Goal: Task Accomplishment & Management: Use online tool/utility

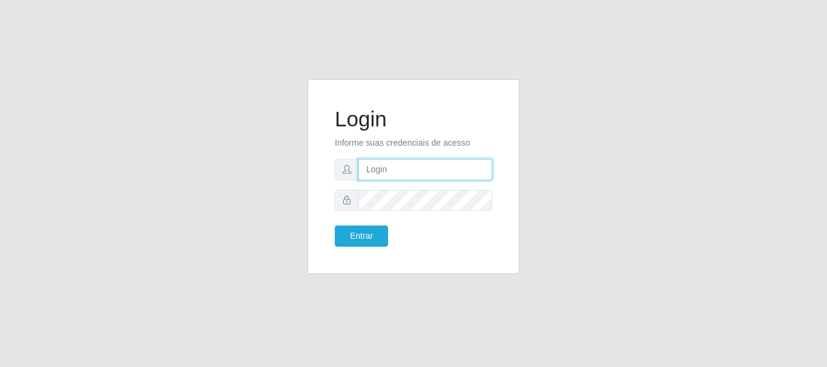
click at [418, 168] on input "text" at bounding box center [425, 169] width 134 height 21
type input "[EMAIL_ADDRESS][DOMAIN_NAME]"
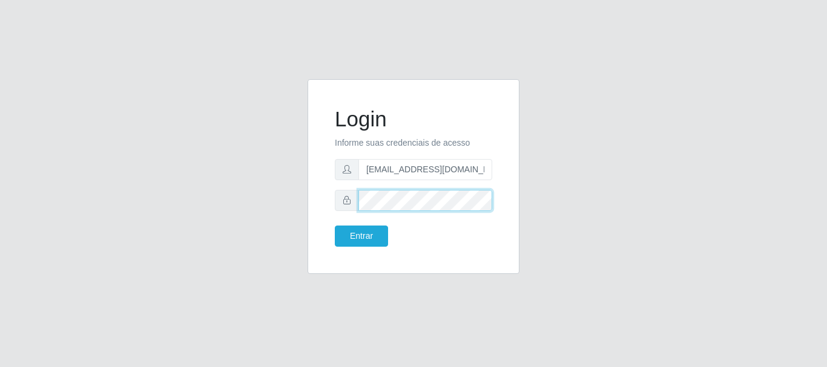
click at [335, 226] on button "Entrar" at bounding box center [361, 236] width 53 height 21
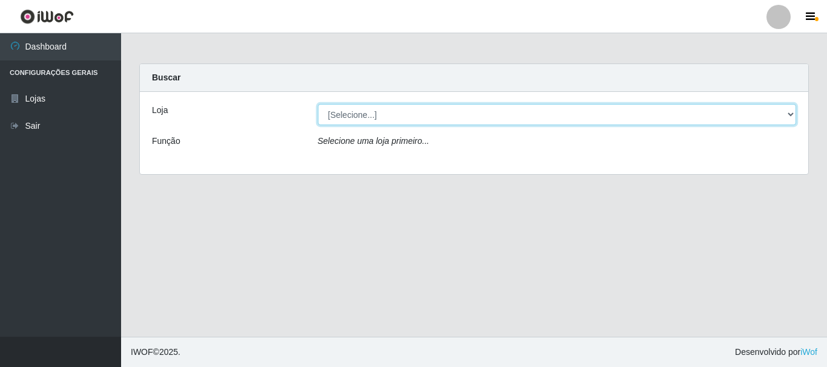
click at [365, 116] on select "[Selecione...] Hiper Queiroz - [GEOGRAPHIC_DATA]" at bounding box center [557, 114] width 479 height 21
select select "513"
click at [318, 104] on select "[Selecione...] Hiper Queiroz - [GEOGRAPHIC_DATA]" at bounding box center [557, 114] width 479 height 21
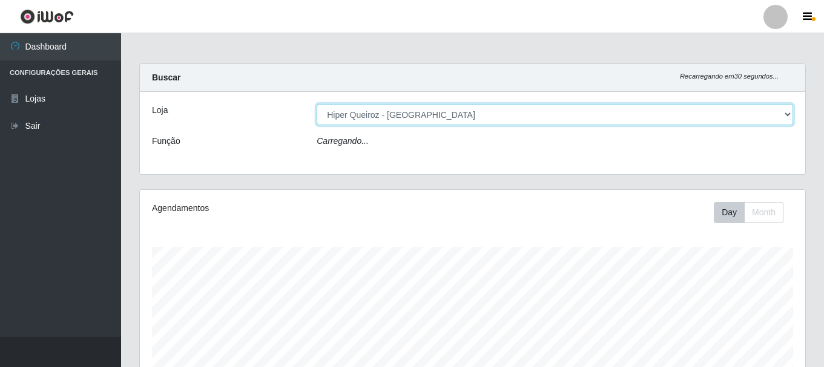
scroll to position [251, 665]
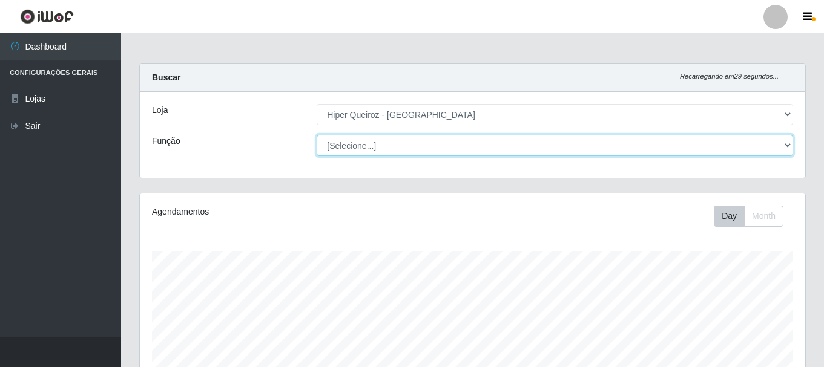
click at [372, 142] on select "[Selecione...] Embalador Embalador + Embalador ++ Operador de Caixa + Operador …" at bounding box center [555, 145] width 476 height 21
select select "1"
click at [317, 135] on select "[Selecione...] Embalador Embalador + Embalador ++ Operador de Caixa + Operador …" at bounding box center [555, 145] width 476 height 21
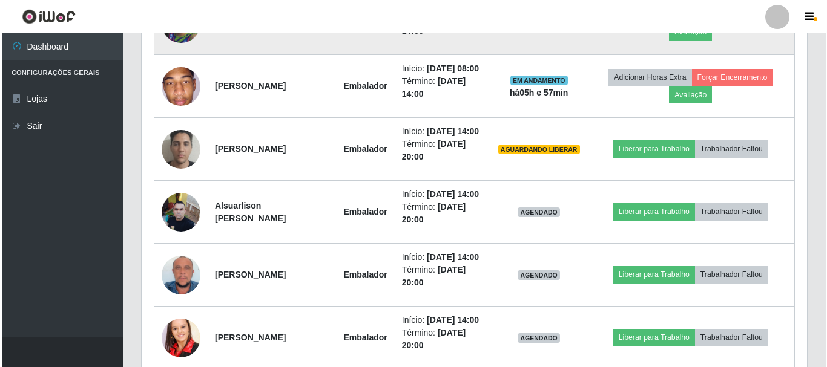
scroll to position [666, 0]
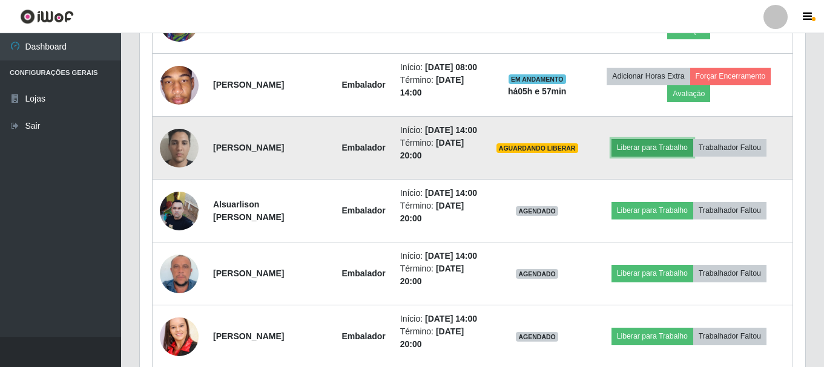
click at [637, 156] on button "Liberar para Trabalho" at bounding box center [652, 147] width 82 height 17
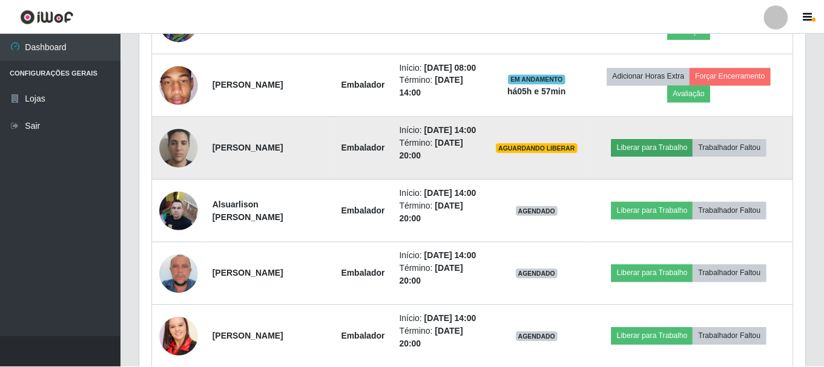
scroll to position [251, 659]
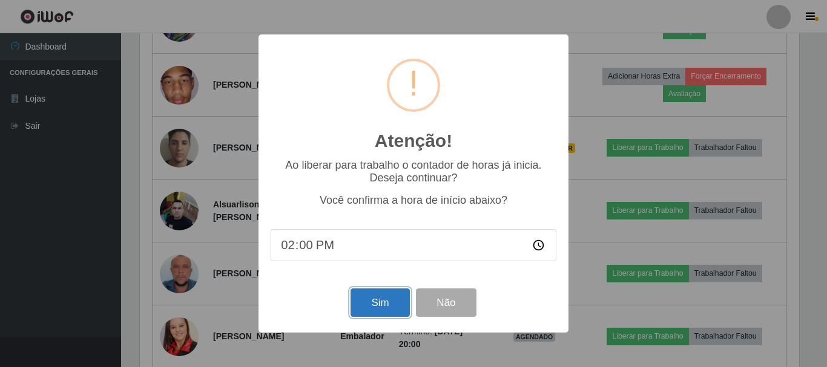
click at [377, 306] on button "Sim" at bounding box center [379, 303] width 59 height 28
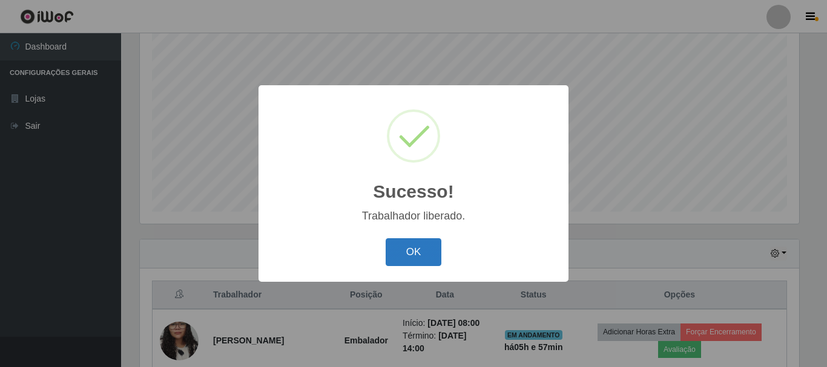
click at [421, 244] on button "OK" at bounding box center [414, 252] width 56 height 28
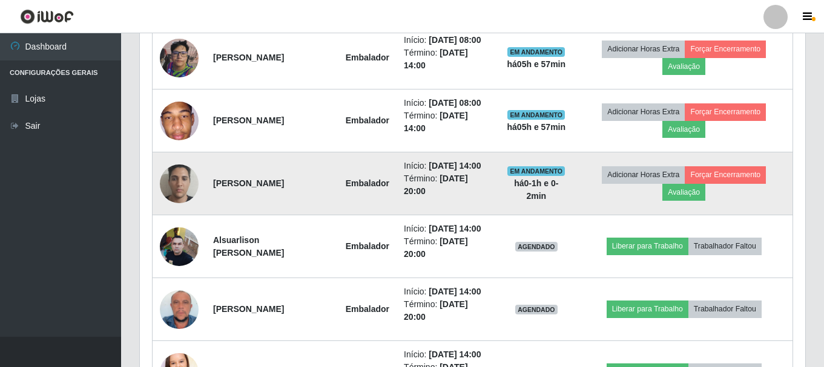
scroll to position [645, 0]
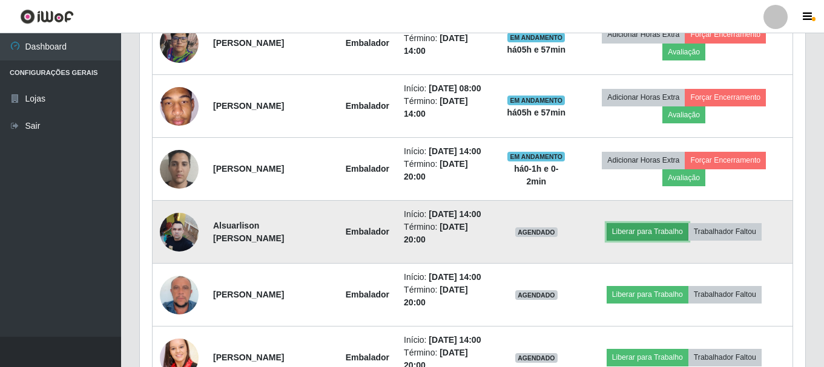
click at [669, 234] on button "Liberar para Trabalho" at bounding box center [647, 231] width 82 height 17
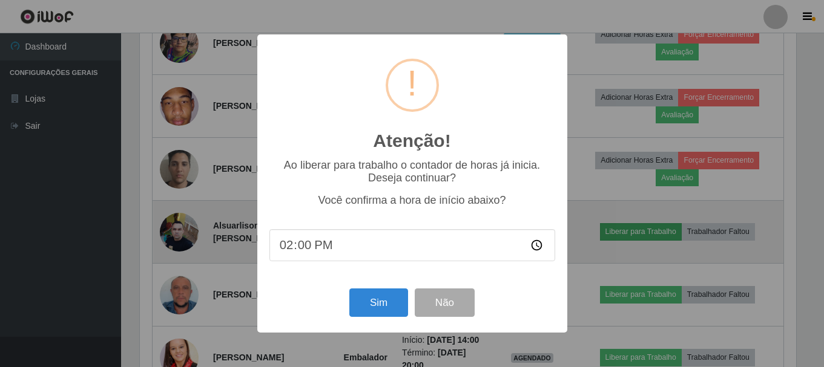
scroll to position [251, 659]
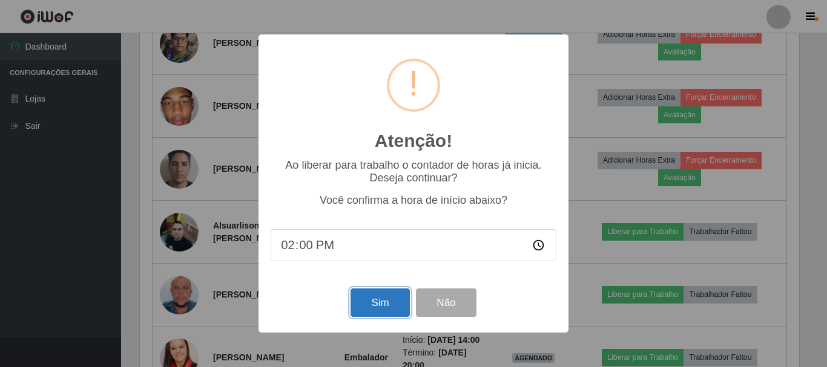
click at [385, 308] on button "Sim" at bounding box center [379, 303] width 59 height 28
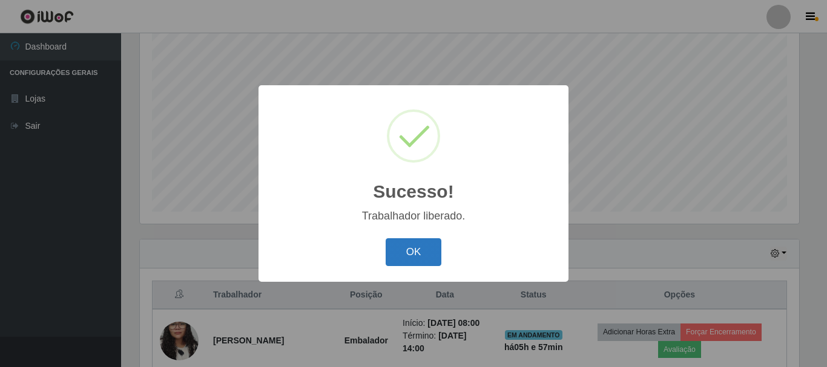
click at [396, 254] on button "OK" at bounding box center [414, 252] width 56 height 28
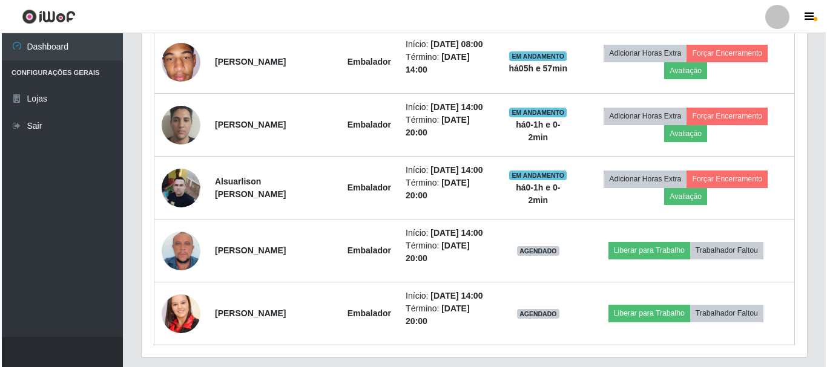
scroll to position [705, 0]
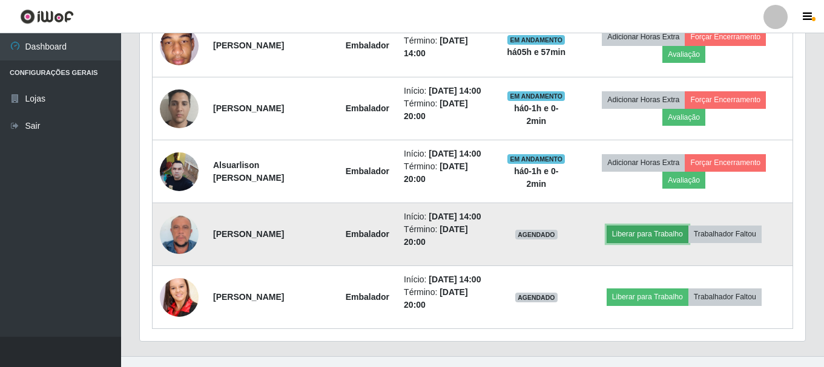
click at [659, 234] on button "Liberar para Trabalho" at bounding box center [647, 234] width 82 height 17
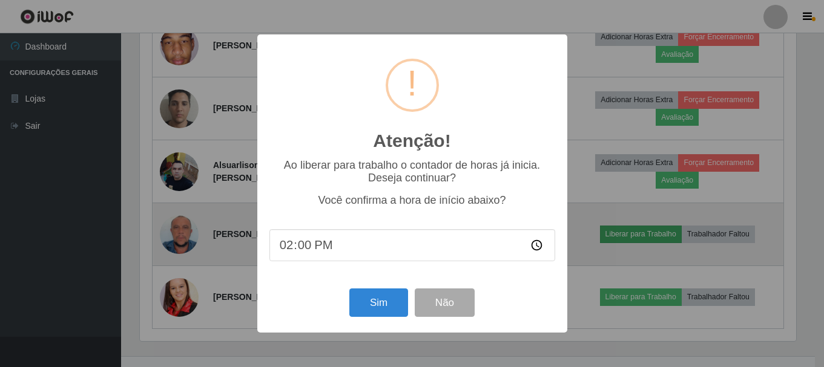
scroll to position [251, 659]
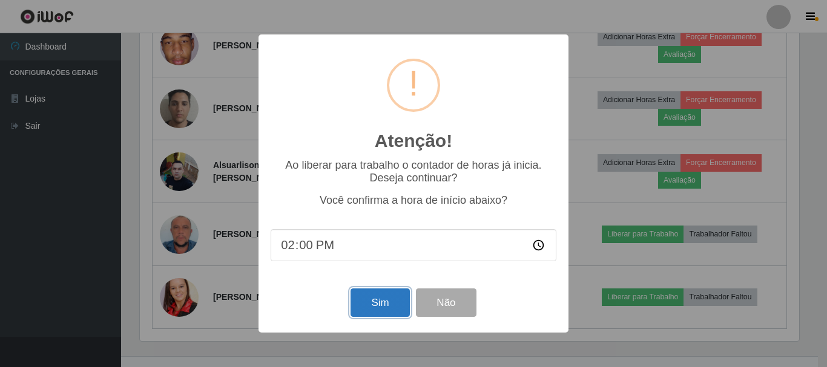
click at [385, 303] on button "Sim" at bounding box center [379, 303] width 59 height 28
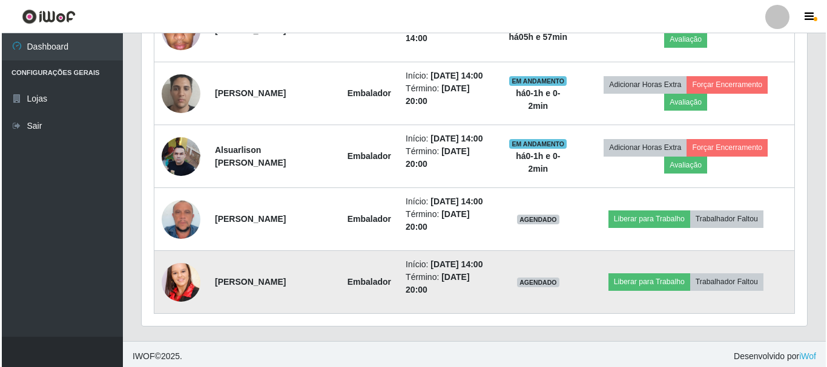
scroll to position [0, 0]
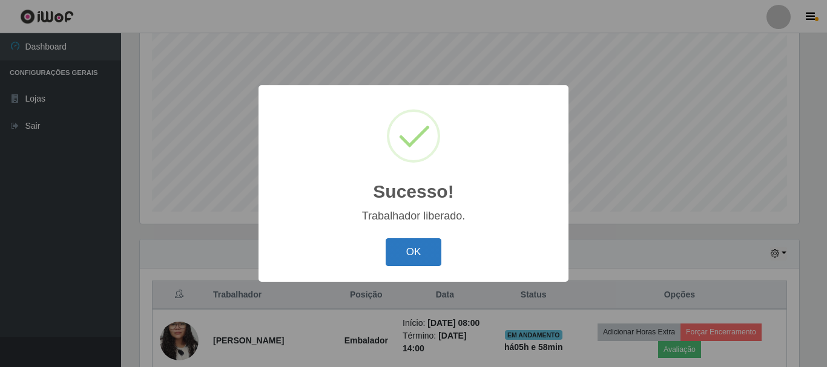
click at [395, 260] on button "OK" at bounding box center [414, 252] width 56 height 28
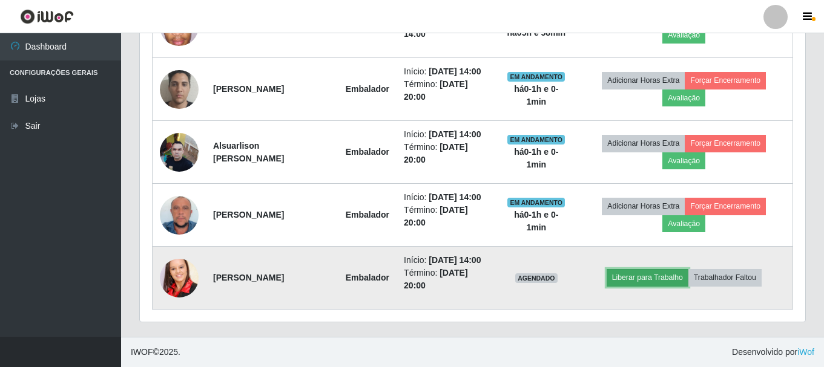
click at [660, 281] on button "Liberar para Trabalho" at bounding box center [647, 277] width 82 height 17
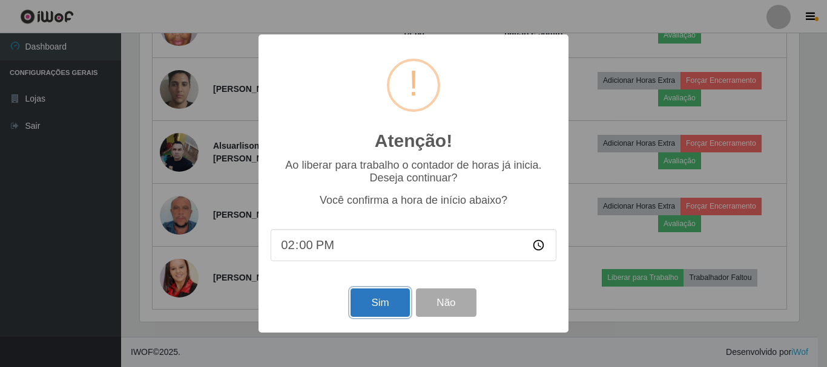
click at [365, 301] on button "Sim" at bounding box center [379, 303] width 59 height 28
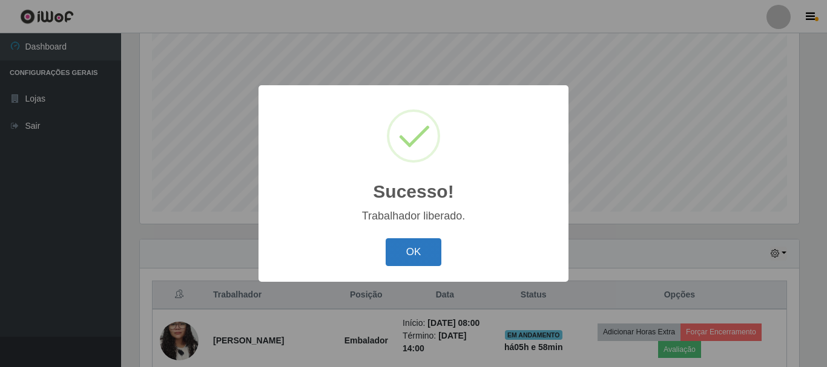
click at [411, 257] on button "OK" at bounding box center [414, 252] width 56 height 28
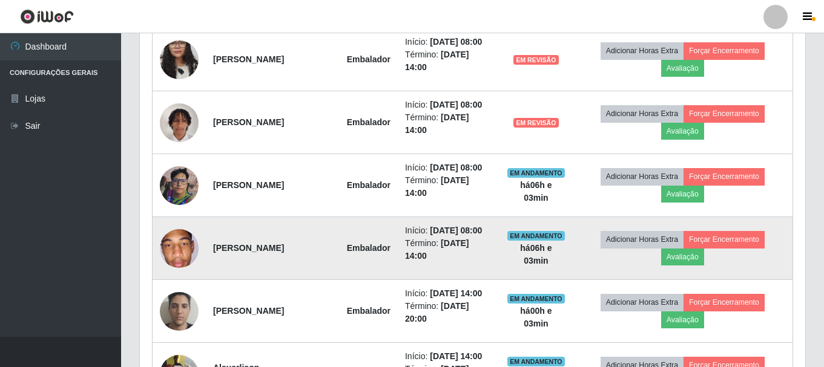
scroll to position [524, 0]
